Goal: Information Seeking & Learning: Find specific fact

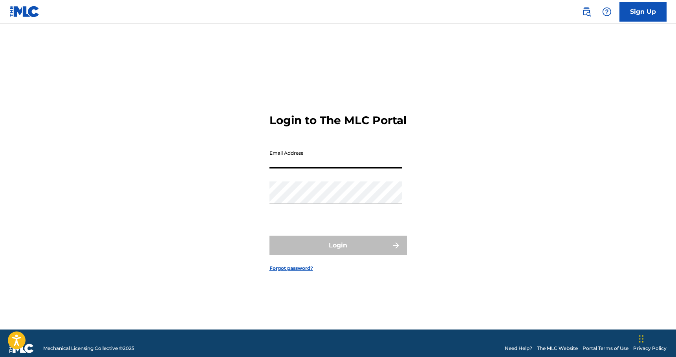
type input "[PERSON_NAME][EMAIL_ADDRESS][DOMAIN_NAME]"
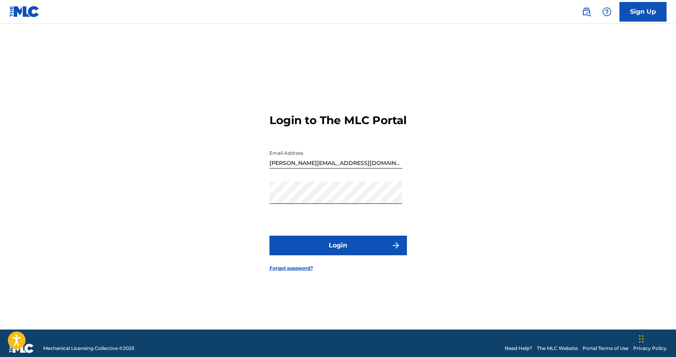
click at [328, 251] on button "Login" at bounding box center [339, 246] width 138 height 20
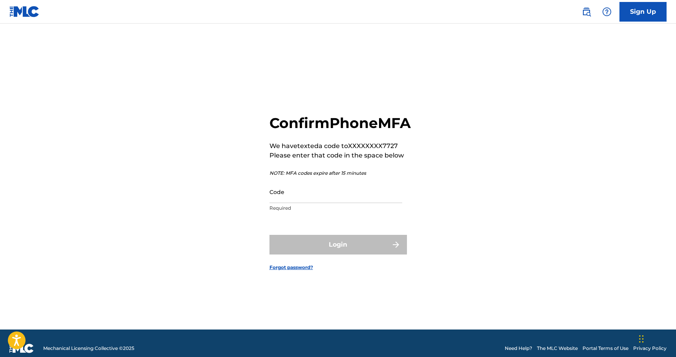
click at [290, 202] on input "Code" at bounding box center [336, 192] width 133 height 22
click at [303, 202] on input "Code" at bounding box center [336, 192] width 133 height 22
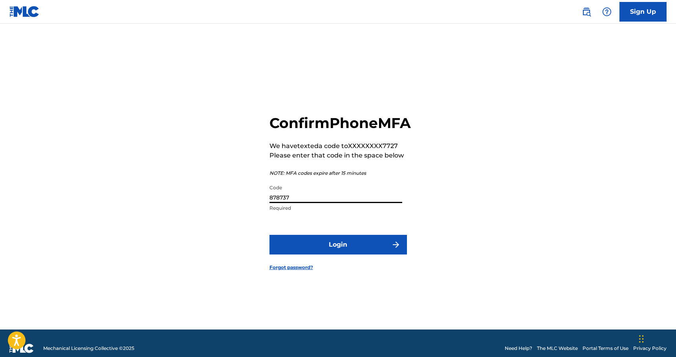
type input "878737"
click at [328, 249] on button "Login" at bounding box center [339, 245] width 138 height 20
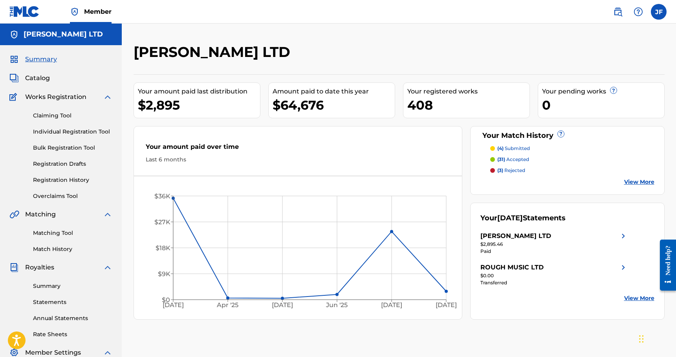
click at [620, 9] on img at bounding box center [617, 11] width 9 height 9
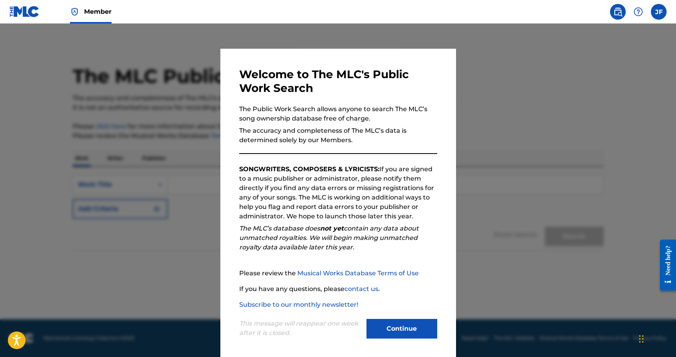
click at [396, 326] on button "Continue" at bounding box center [402, 329] width 71 height 20
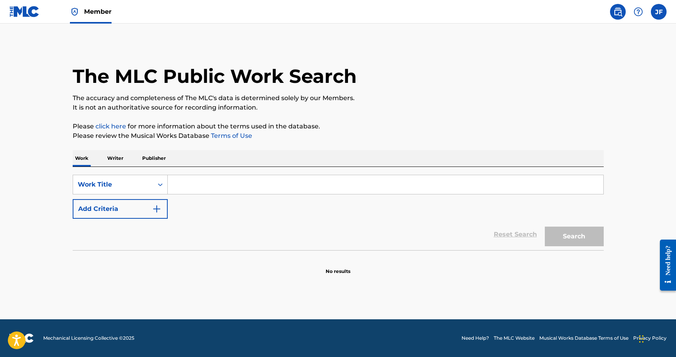
click at [215, 184] on input "Search Form" at bounding box center [386, 184] width 436 height 19
type input "23"
click at [555, 240] on button "Search" at bounding box center [574, 237] width 59 height 20
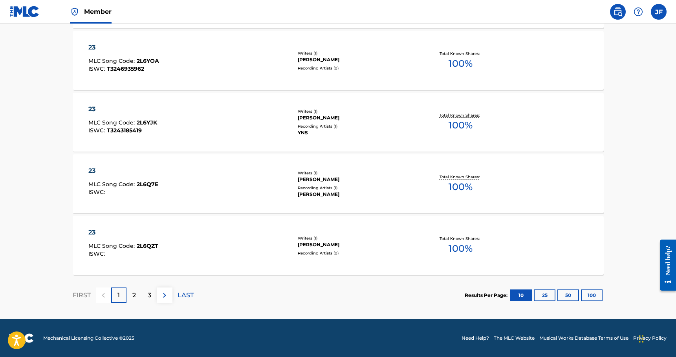
scroll to position [605, 0]
click at [134, 297] on p "2" at bounding box center [134, 295] width 4 height 9
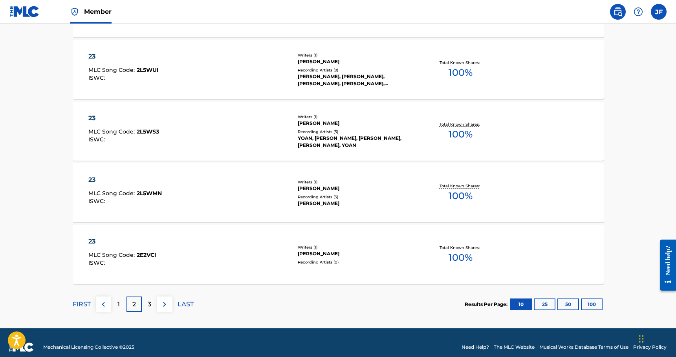
scroll to position [596, 0]
click at [145, 303] on div "3" at bounding box center [149, 303] width 15 height 15
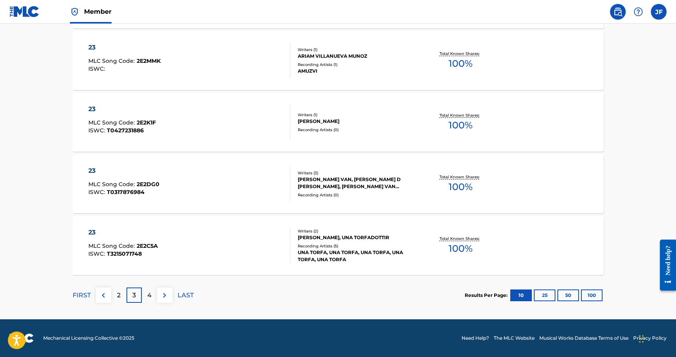
scroll to position [605, 0]
click at [151, 294] on p "4" at bounding box center [149, 295] width 4 height 9
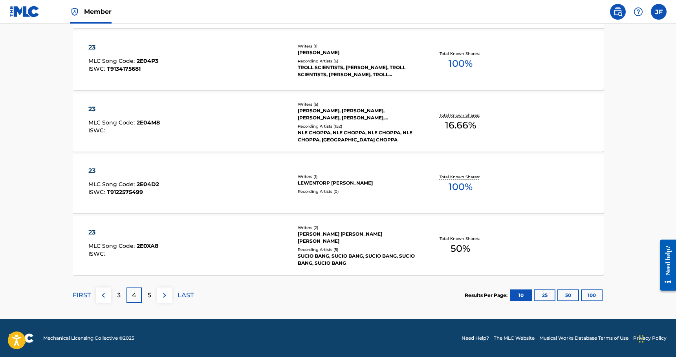
click at [146, 295] on div "5" at bounding box center [149, 295] width 15 height 15
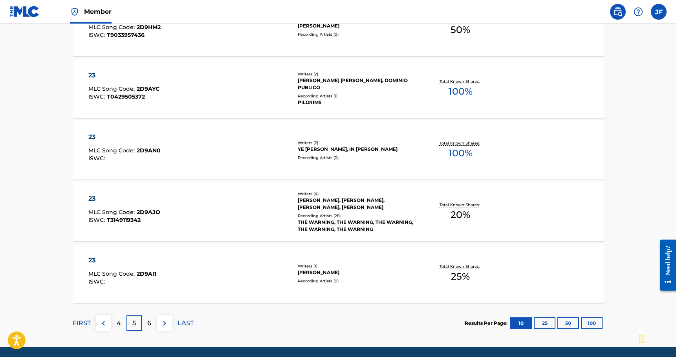
scroll to position [577, 0]
click at [149, 327] on p "6" at bounding box center [149, 323] width 4 height 9
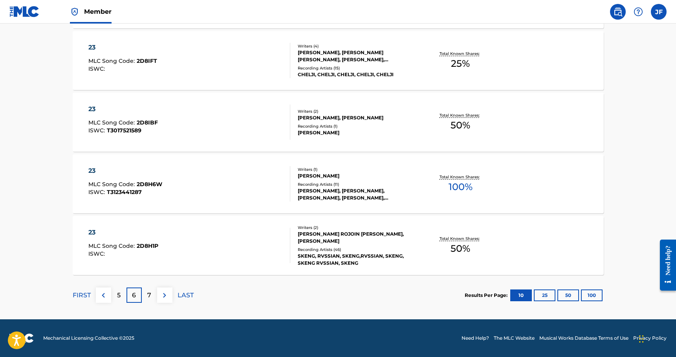
scroll to position [605, 0]
click at [149, 294] on p "7" at bounding box center [149, 295] width 4 height 9
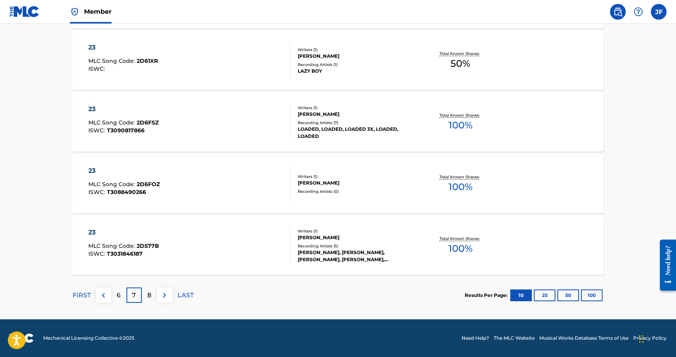
click at [149, 298] on p "8" at bounding box center [149, 295] width 4 height 9
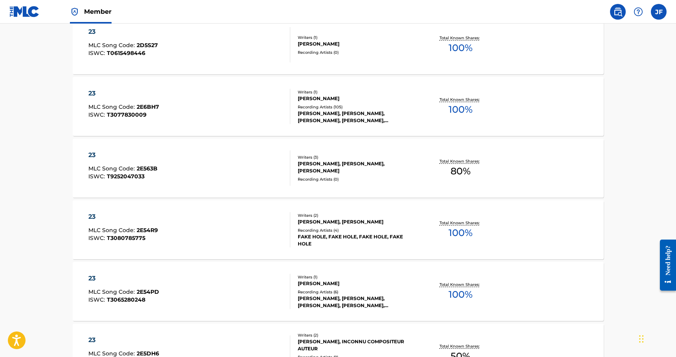
scroll to position [543, 0]
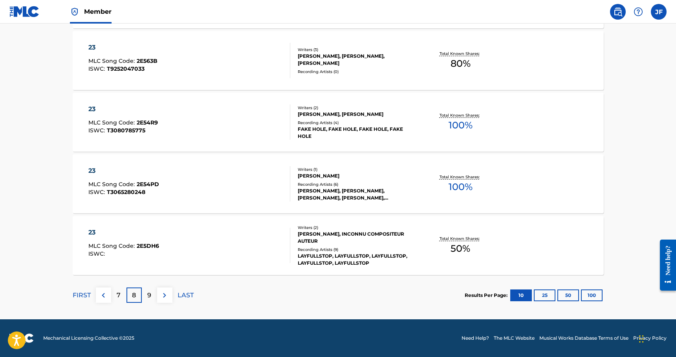
click at [152, 297] on div "9" at bounding box center [149, 295] width 15 height 15
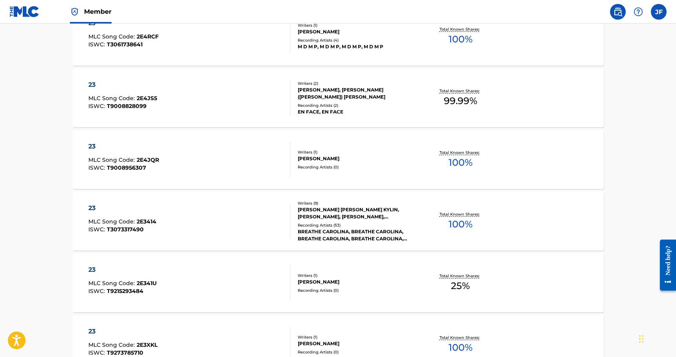
scroll to position [329, 0]
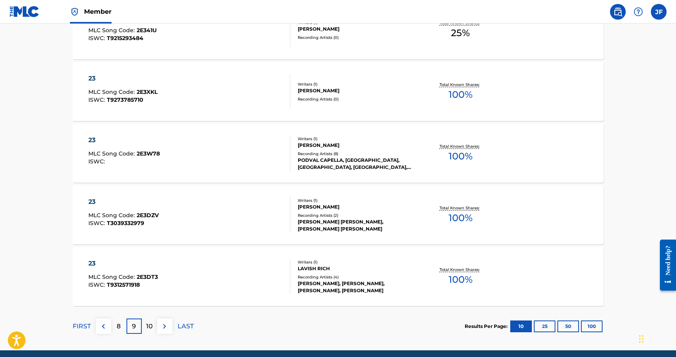
click at [145, 328] on div "10" at bounding box center [149, 326] width 15 height 15
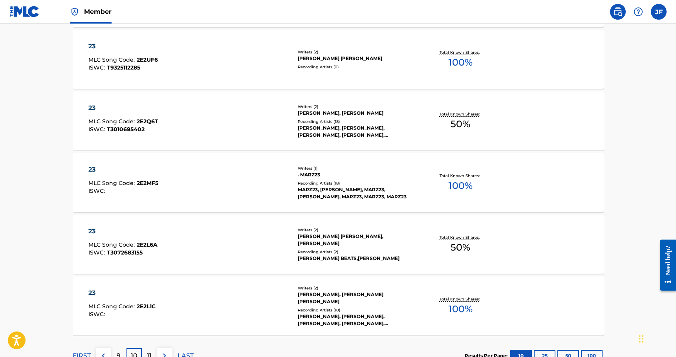
scroll to position [554, 0]
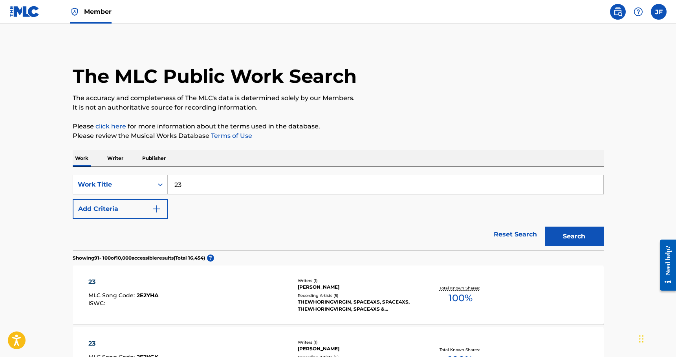
click at [151, 212] on button "Add Criteria" at bounding box center [120, 209] width 95 height 20
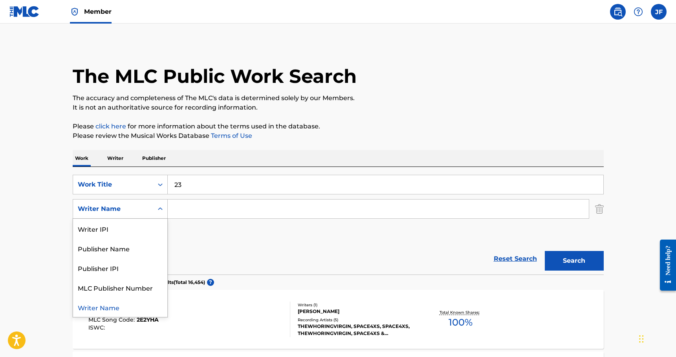
click at [152, 209] on div "Writer Name" at bounding box center [113, 209] width 80 height 15
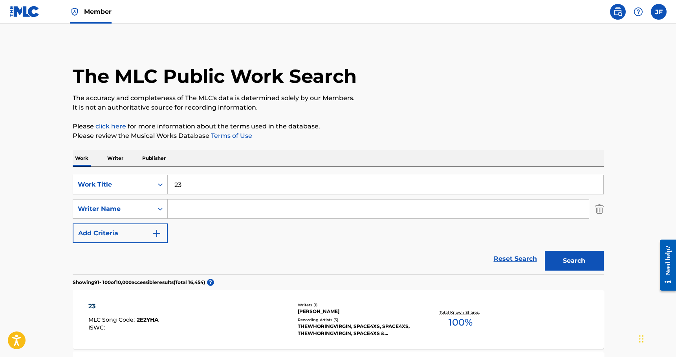
click at [212, 209] on input "Search Form" at bounding box center [378, 209] width 421 height 19
type input "[PERSON_NAME]"
click at [574, 261] on button "Search" at bounding box center [574, 261] width 59 height 20
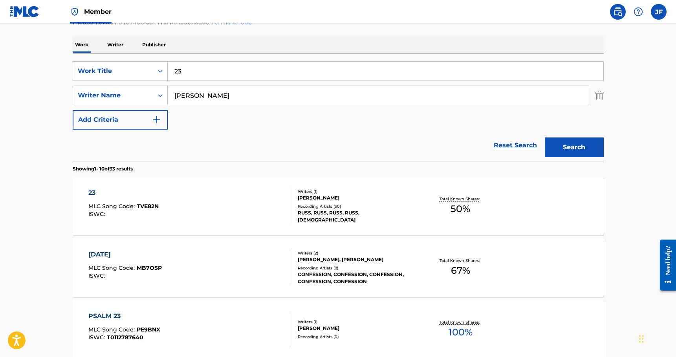
scroll to position [118, 0]
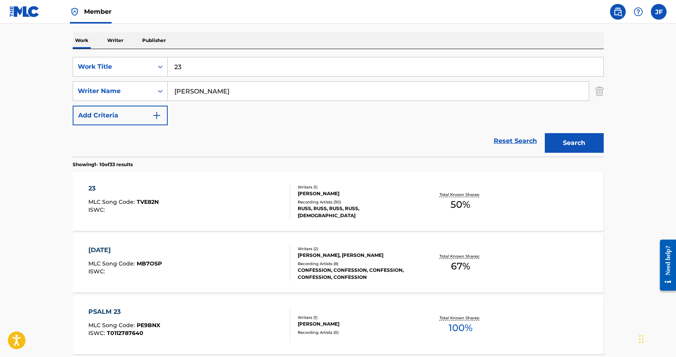
click at [93, 186] on div "23" at bounding box center [123, 188] width 70 height 9
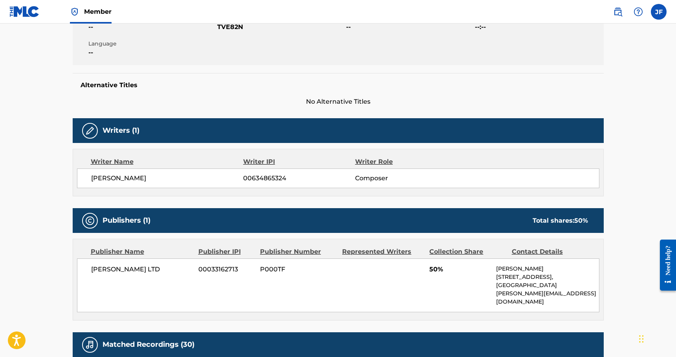
scroll to position [155, 0]
